Goal: Transaction & Acquisition: Purchase product/service

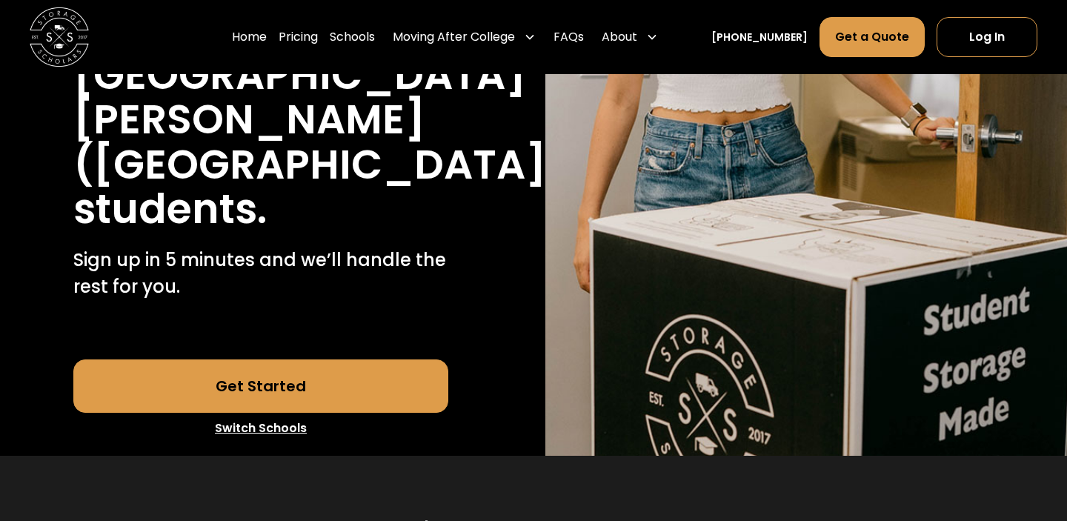
scroll to position [422, 0]
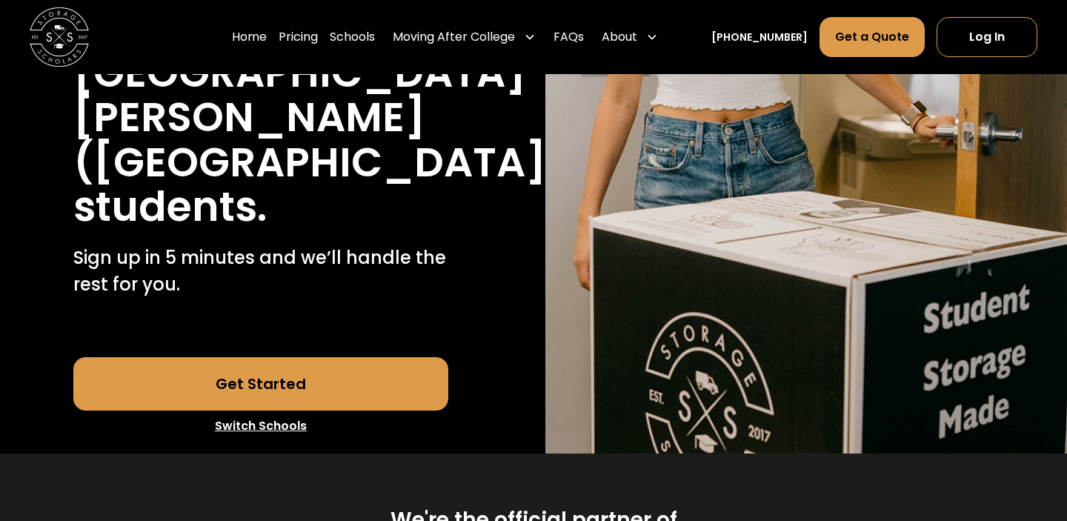
click at [328, 357] on link "Get Started" at bounding box center [261, 383] width 376 height 53
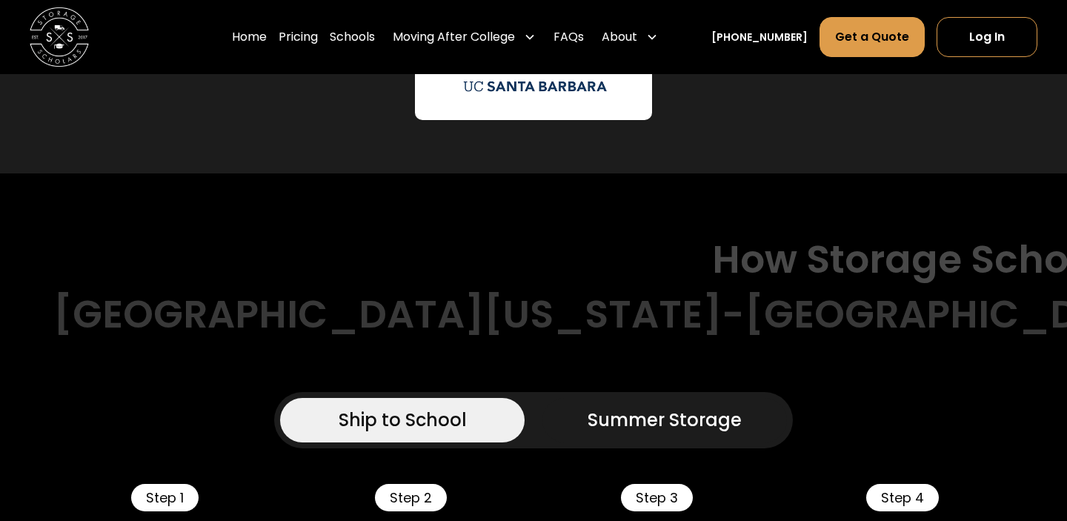
scroll to position [1050, 0]
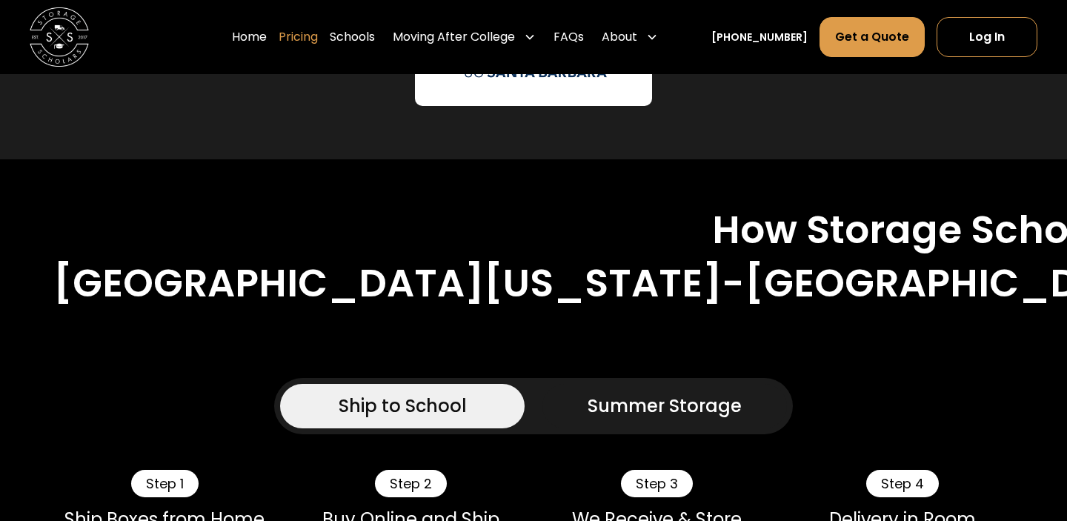
click at [318, 35] on link "Pricing" at bounding box center [298, 36] width 39 height 41
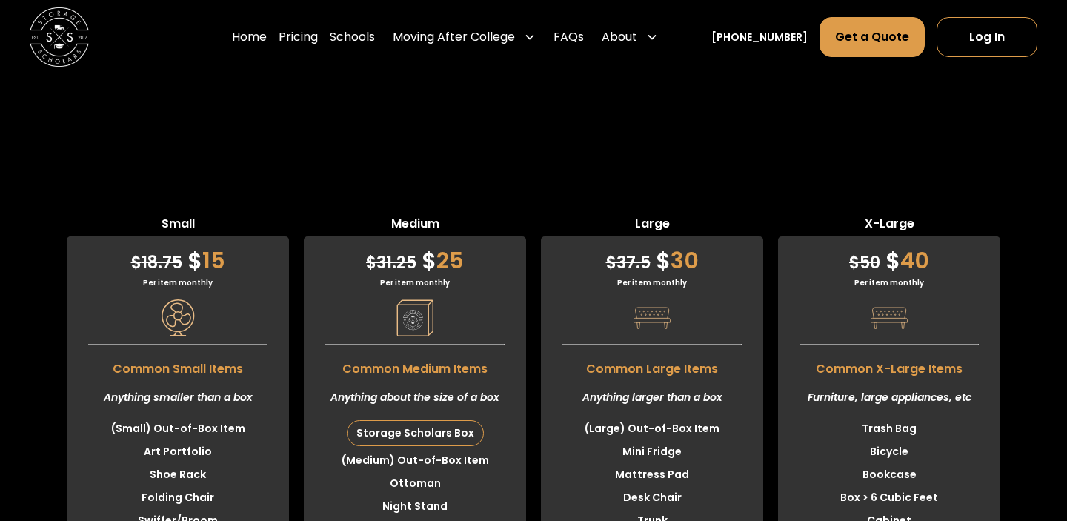
scroll to position [4036, 0]
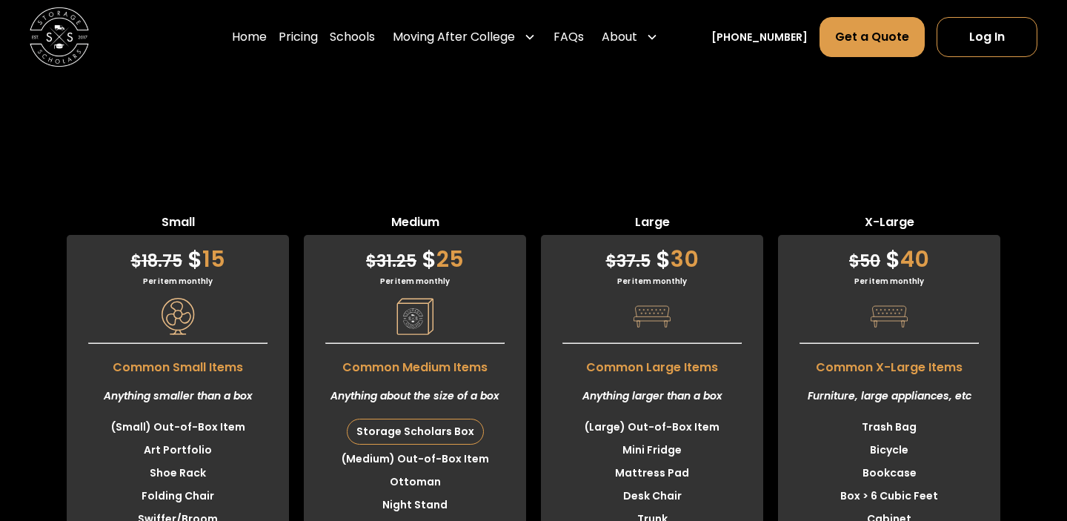
scroll to position [1050, 0]
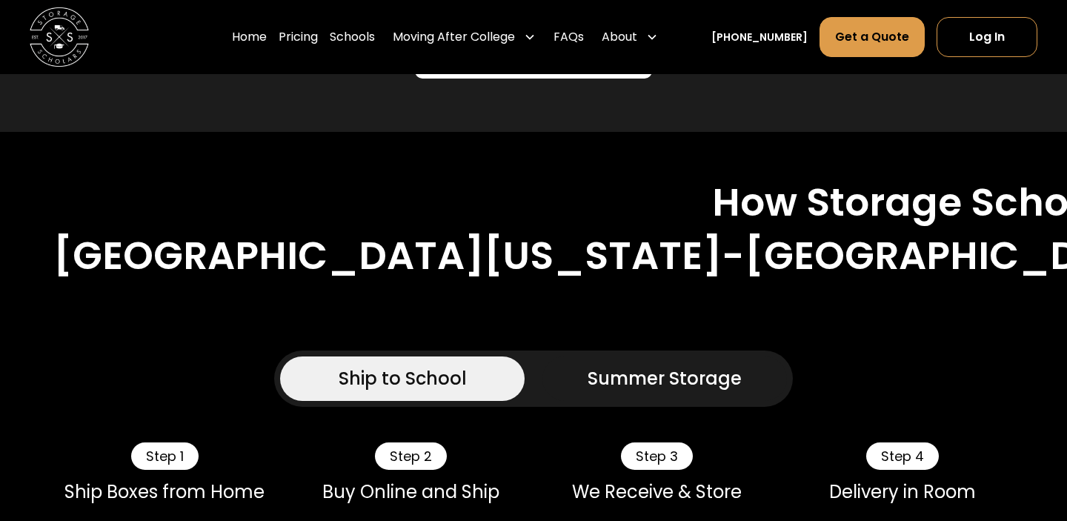
scroll to position [1083, 0]
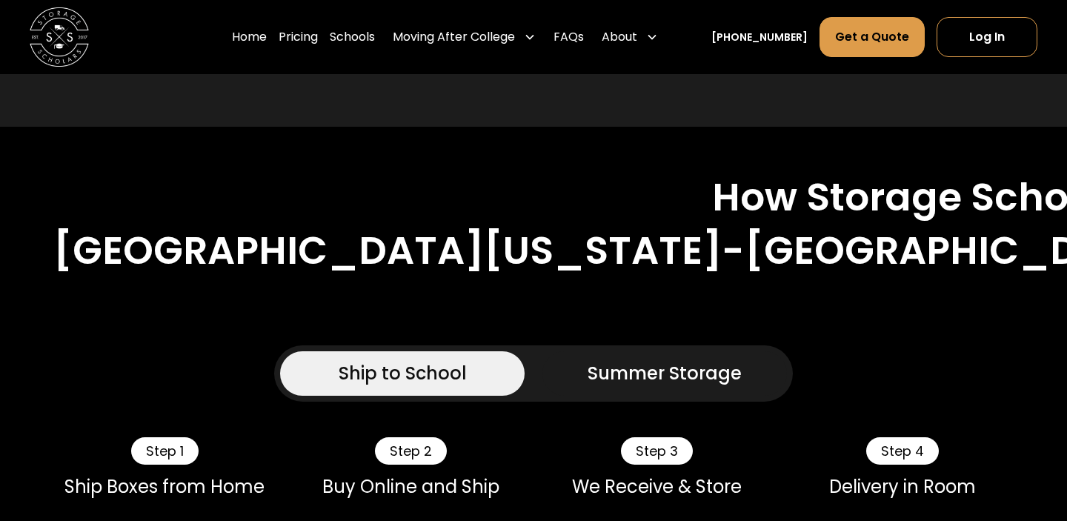
click at [682, 360] on div "Summer Storage" at bounding box center [665, 373] width 154 height 27
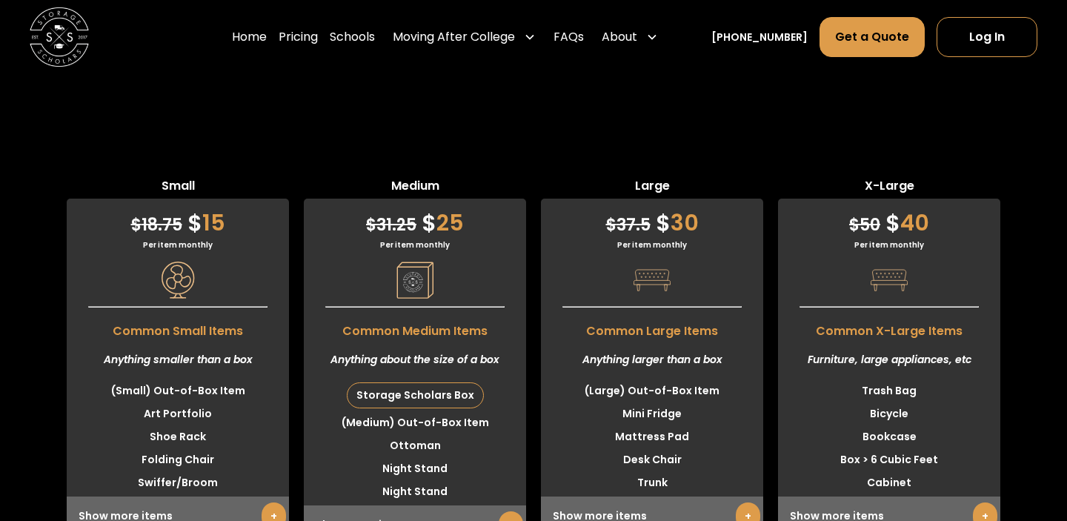
scroll to position [4724, 0]
click at [517, 510] on link "+" at bounding box center [511, 523] width 24 height 27
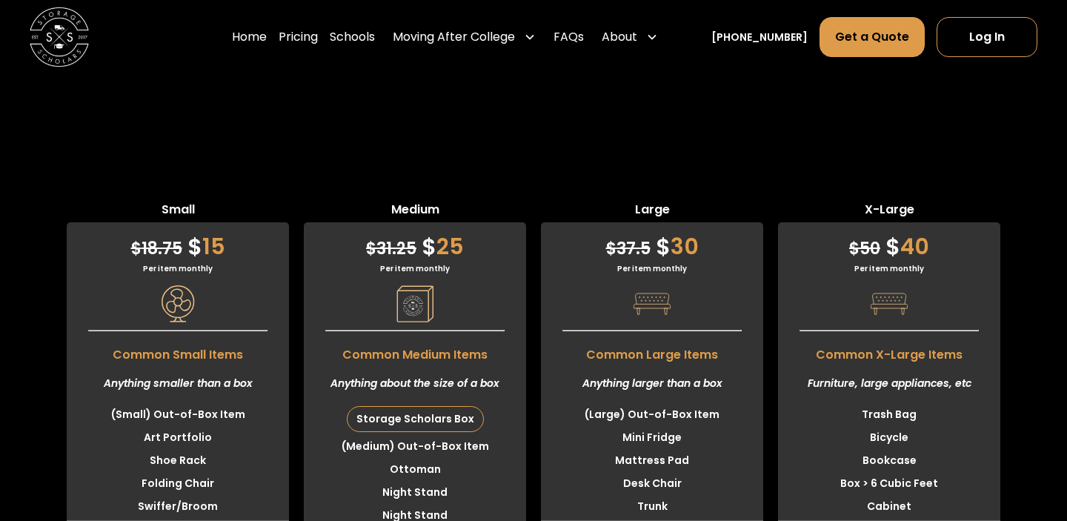
scroll to position [4789, 0]
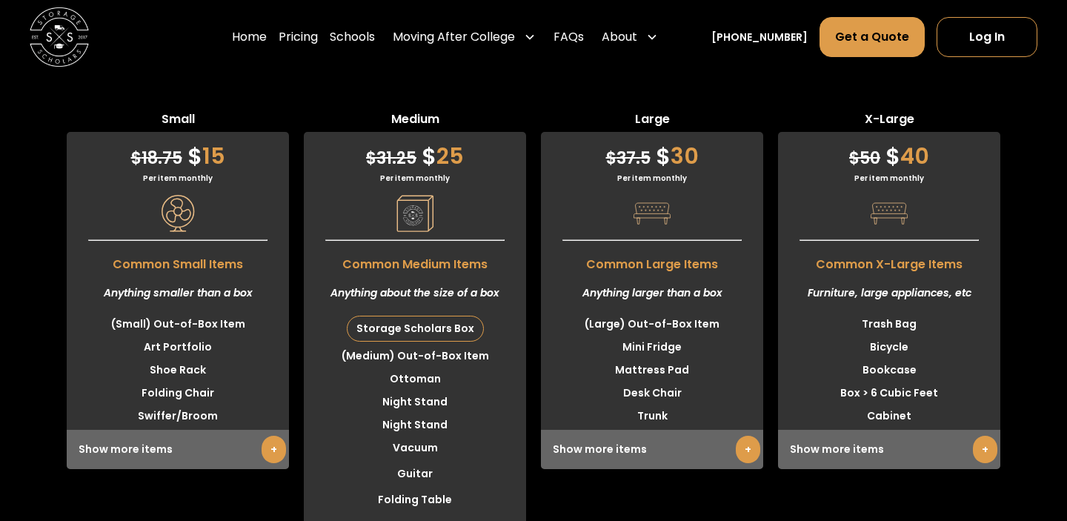
click at [741, 436] on link "+" at bounding box center [748, 449] width 24 height 27
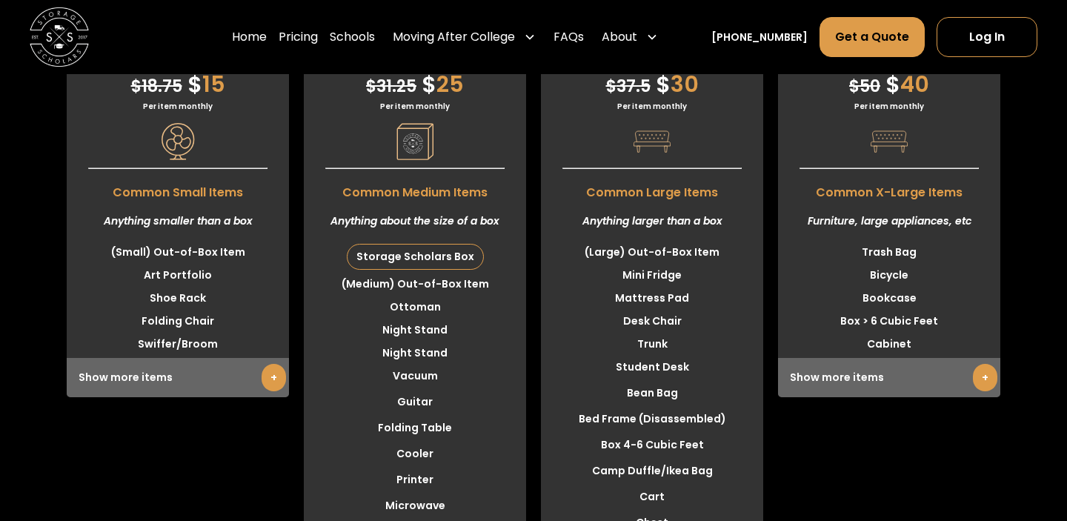
scroll to position [4855, 0]
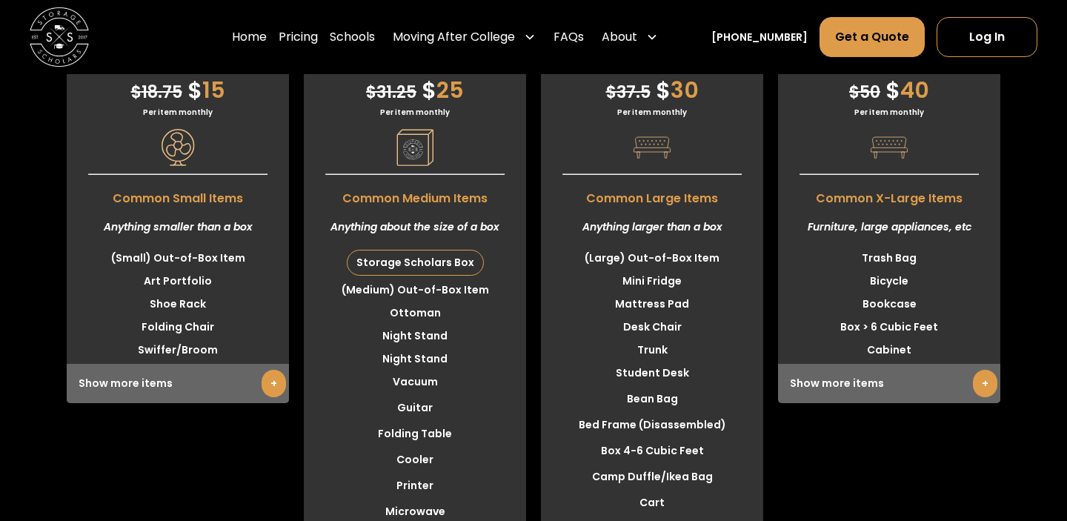
click at [980, 370] on link "+" at bounding box center [985, 383] width 24 height 27
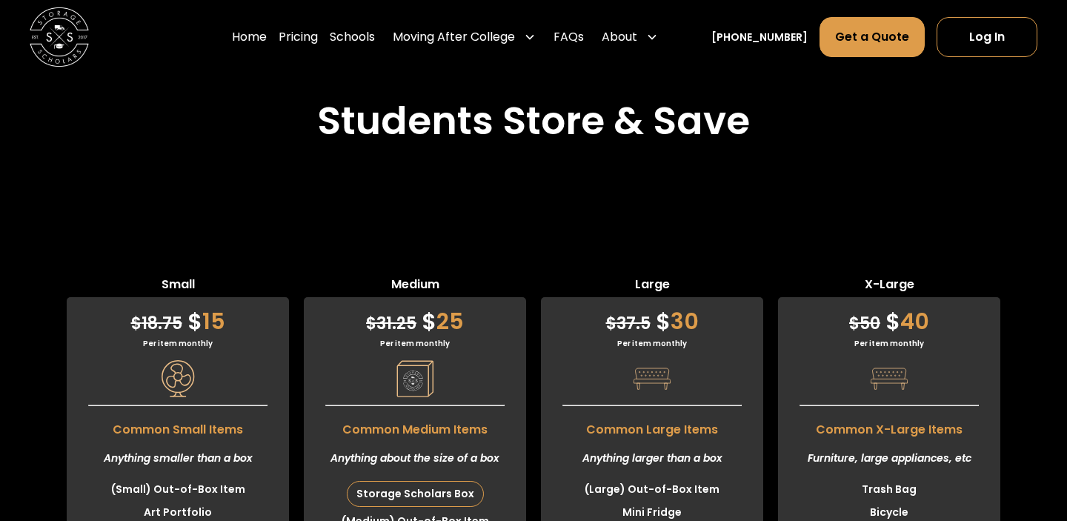
scroll to position [4664, 0]
